Goal: Obtain resource: Obtain resource

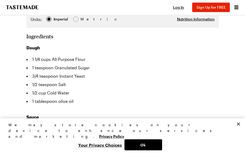
scroll to position [236, 0]
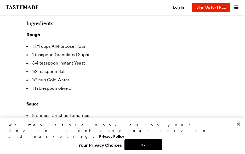
scroll to position [288, 0]
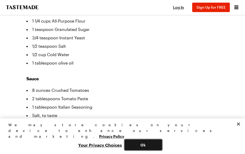
click at [146, 142] on button "Ok" at bounding box center [144, 144] width 38 height 11
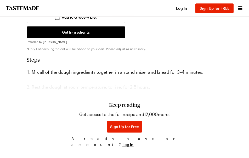
scroll to position [550, 0]
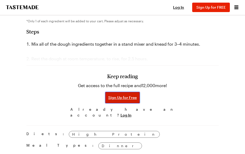
click at [136, 100] on span "Sign Up for Free" at bounding box center [122, 97] width 29 height 5
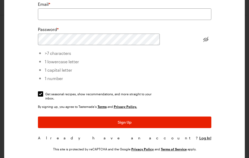
scroll to position [0, 0]
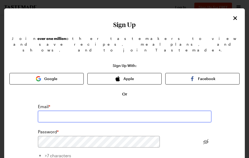
click at [136, 110] on input "email" at bounding box center [125, 116] width 174 height 12
type input "[EMAIL_ADDRESS][DOMAIN_NAME]"
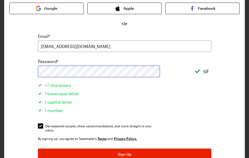
scroll to position [79, 0]
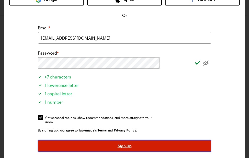
click at [142, 140] on button "Sign Up" at bounding box center [125, 146] width 174 height 12
click at [132, 140] on button "Sign Up" at bounding box center [125, 146] width 174 height 12
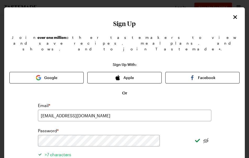
scroll to position [0, 0]
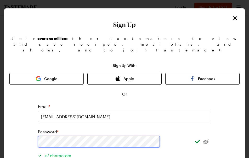
click at [234, 18] on icon "Close" at bounding box center [236, 18] width 4 height 4
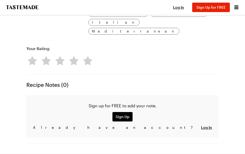
scroll to position [804, 0]
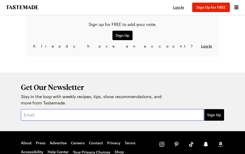
click at [190, 109] on input "email" at bounding box center [112, 115] width 183 height 12
type input "[EMAIL_ADDRESS][DOMAIN_NAME]"
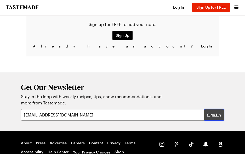
click at [217, 109] on button "Sign Up" at bounding box center [214, 115] width 20 height 12
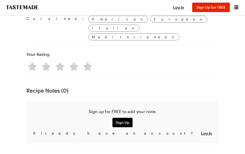
scroll to position [699, 0]
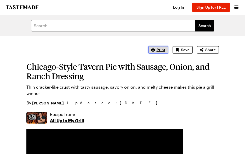
click at [161, 49] on span "Print" at bounding box center [161, 49] width 9 height 5
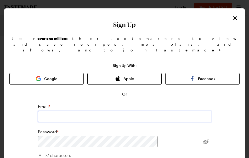
click at [133, 110] on input "email" at bounding box center [125, 116] width 174 height 12
type input "[EMAIL_ADDRESS][DOMAIN_NAME]"
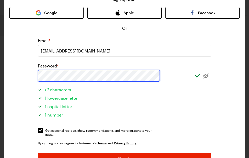
scroll to position [102, 0]
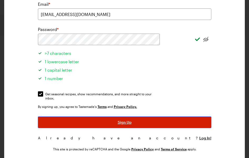
click at [126, 116] on button "Sign Up" at bounding box center [125, 122] width 174 height 12
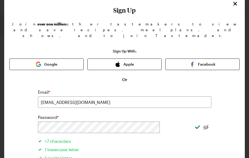
scroll to position [0, 0]
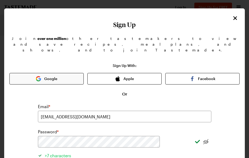
click at [69, 73] on button "Google" at bounding box center [46, 79] width 74 height 12
